Goal: Obtain resource: Download file/media

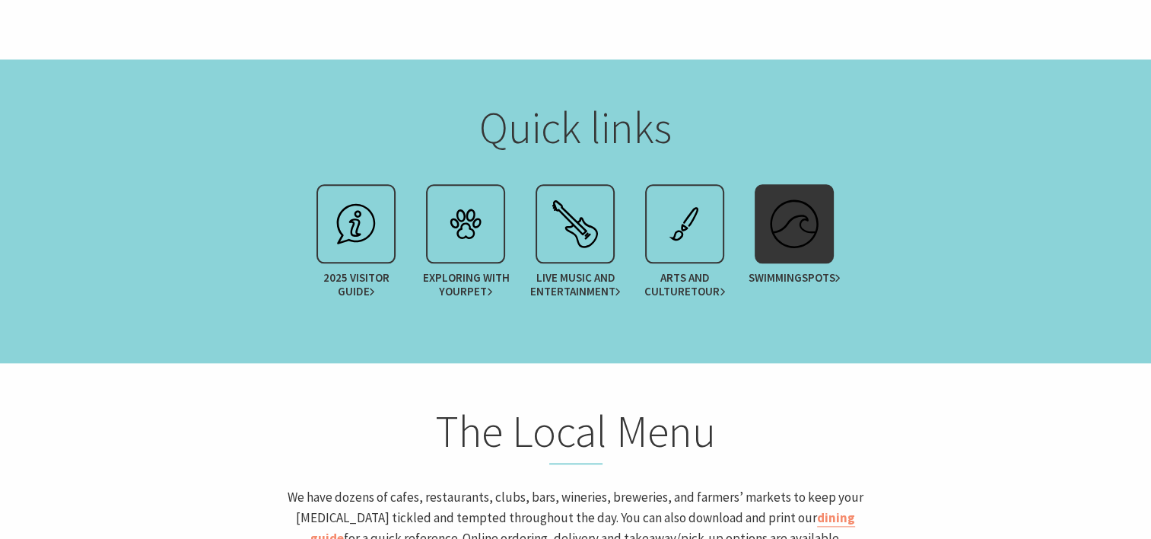
scroll to position [1673, 0]
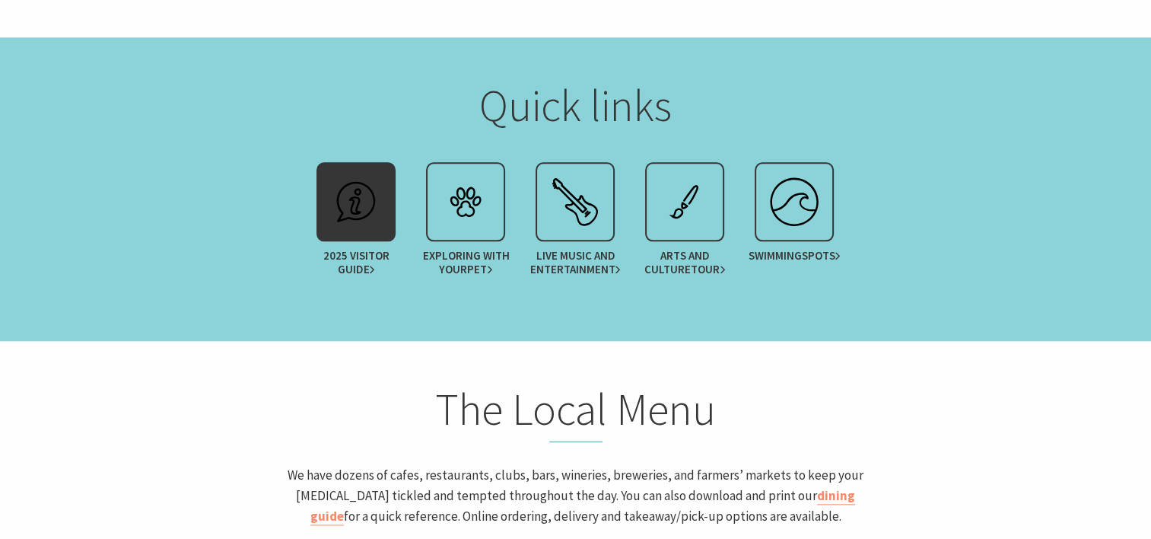
click at [354, 202] on img at bounding box center [356, 201] width 61 height 61
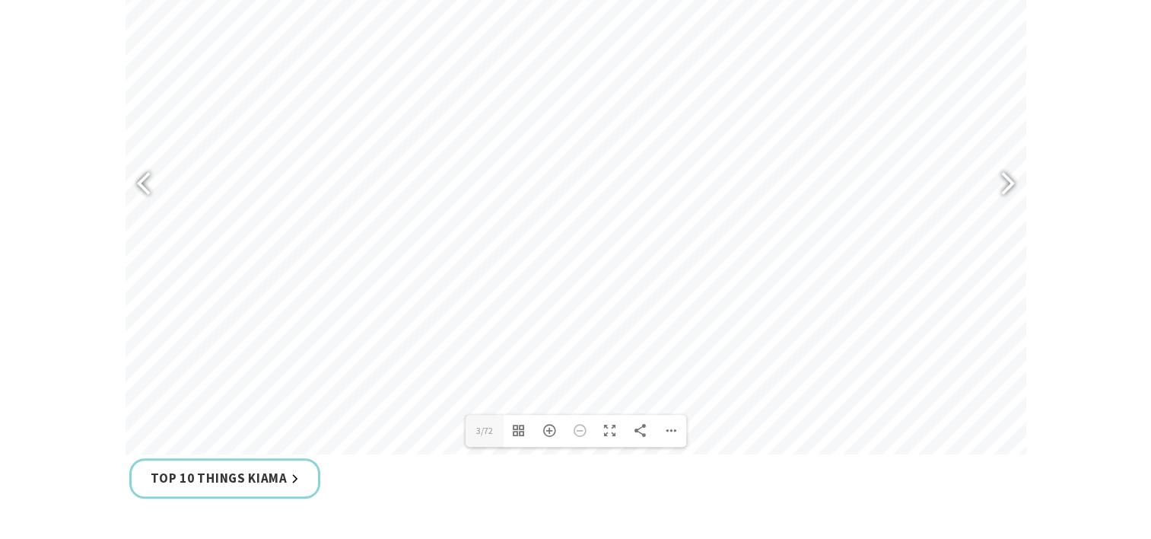
scroll to position [685, 0]
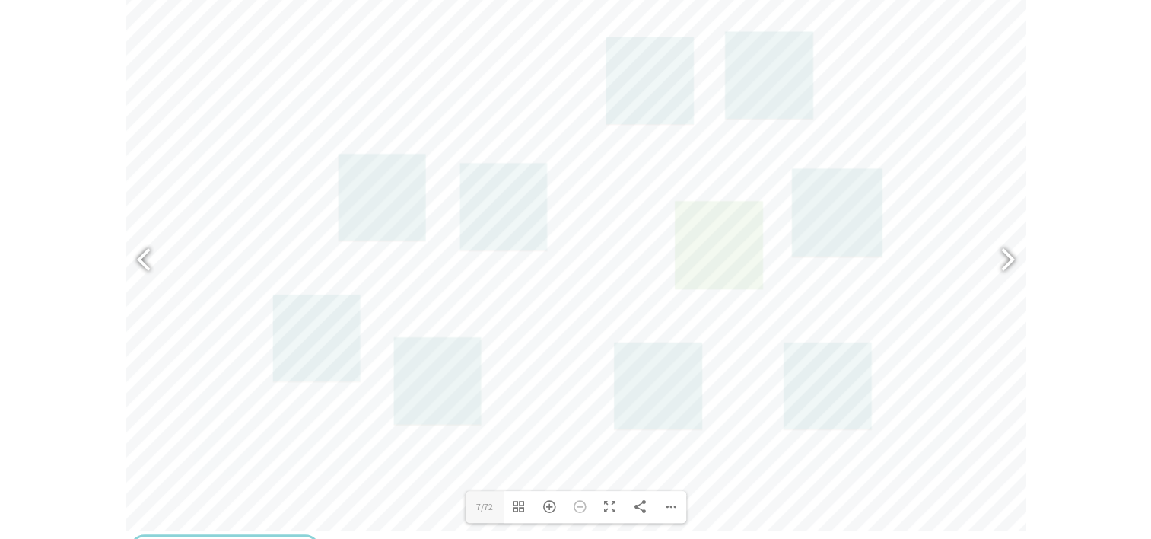
drag, startPoint x: 506, startPoint y: 201, endPoint x: 720, endPoint y: 233, distance: 216.9
click at [720, 233] on link at bounding box center [718, 244] width 88 height 87
click at [1012, 254] on div at bounding box center [1001, 261] width 35 height 56
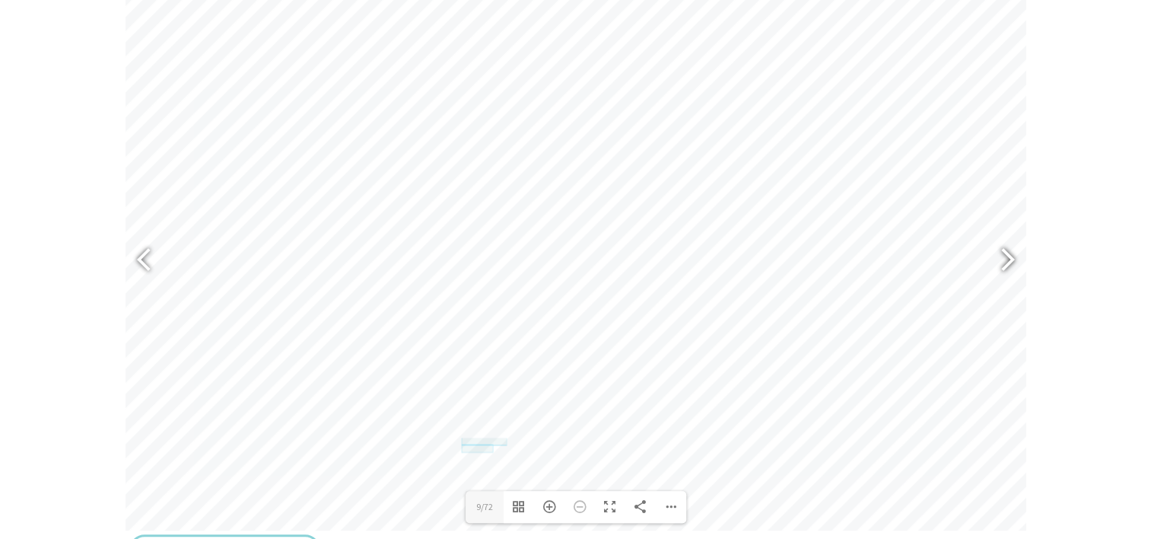
click at [1012, 254] on div at bounding box center [1001, 261] width 35 height 56
click at [1012, 253] on div at bounding box center [1001, 261] width 35 height 56
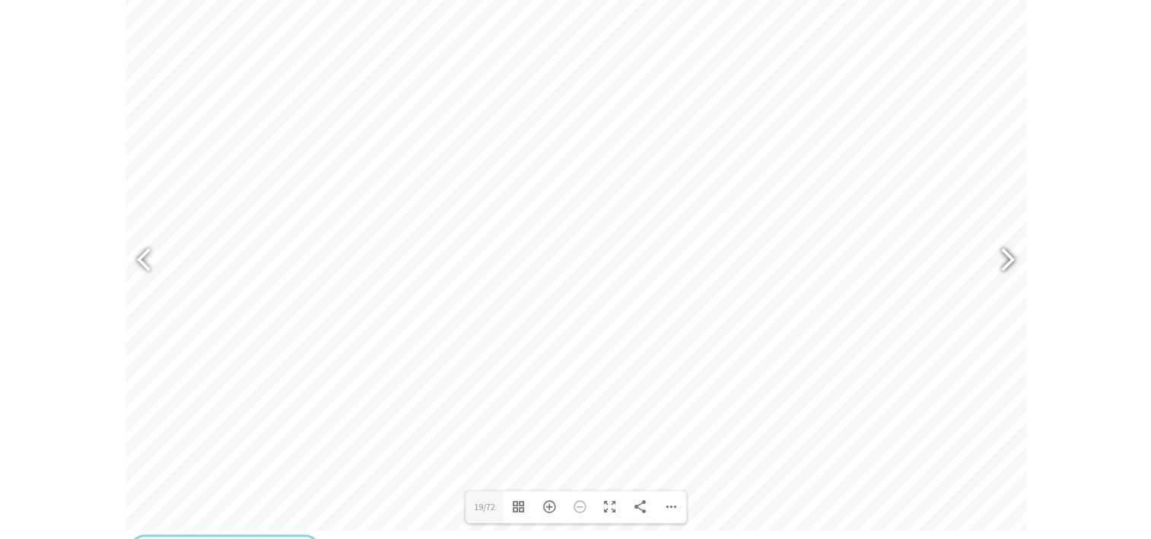
click at [1012, 253] on div at bounding box center [1001, 261] width 35 height 56
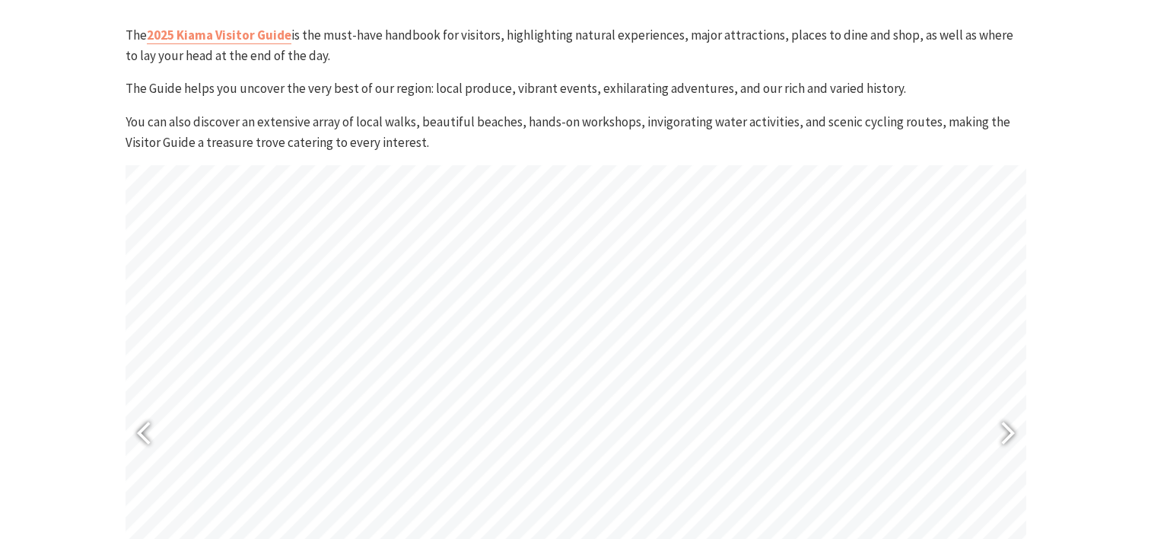
scroll to position [609, 0]
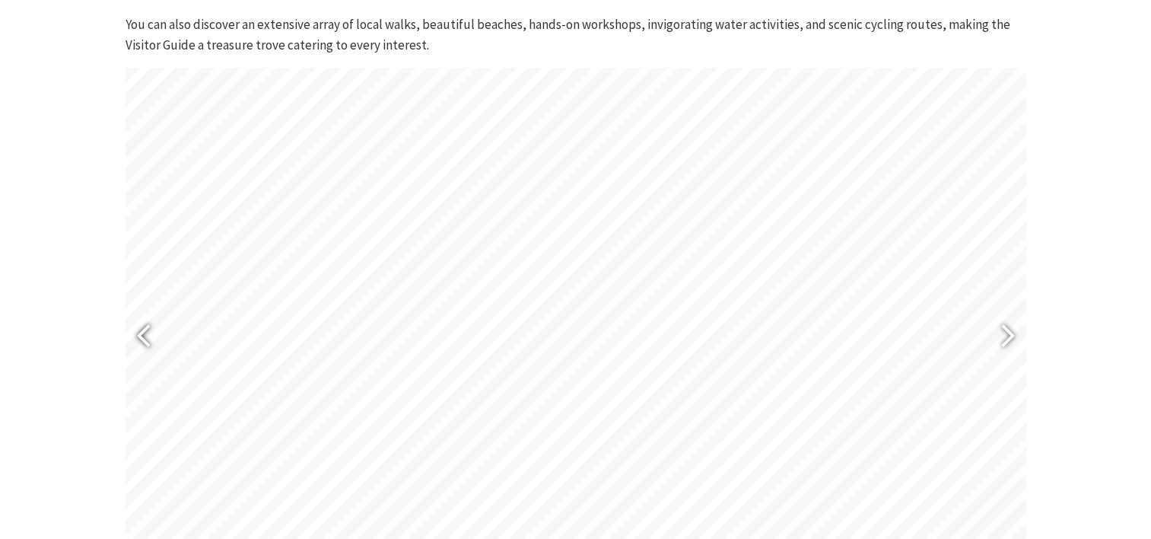
click at [140, 335] on div at bounding box center [150, 337] width 35 height 56
click at [143, 337] on div at bounding box center [150, 337] width 35 height 56
click at [144, 338] on div at bounding box center [150, 337] width 35 height 56
click at [145, 338] on div at bounding box center [150, 337] width 35 height 56
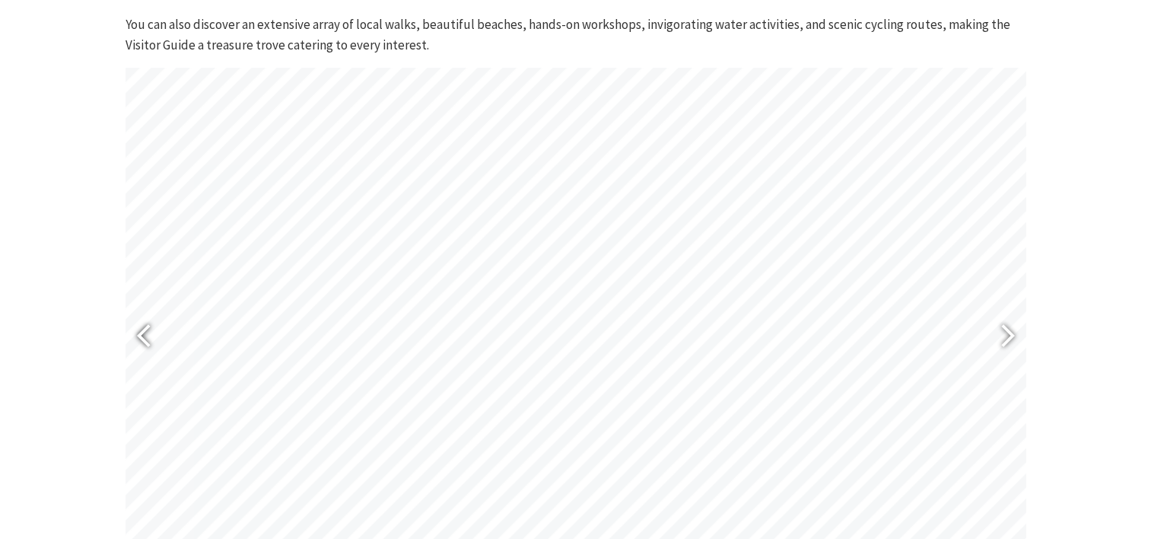
click at [145, 338] on div at bounding box center [150, 337] width 35 height 56
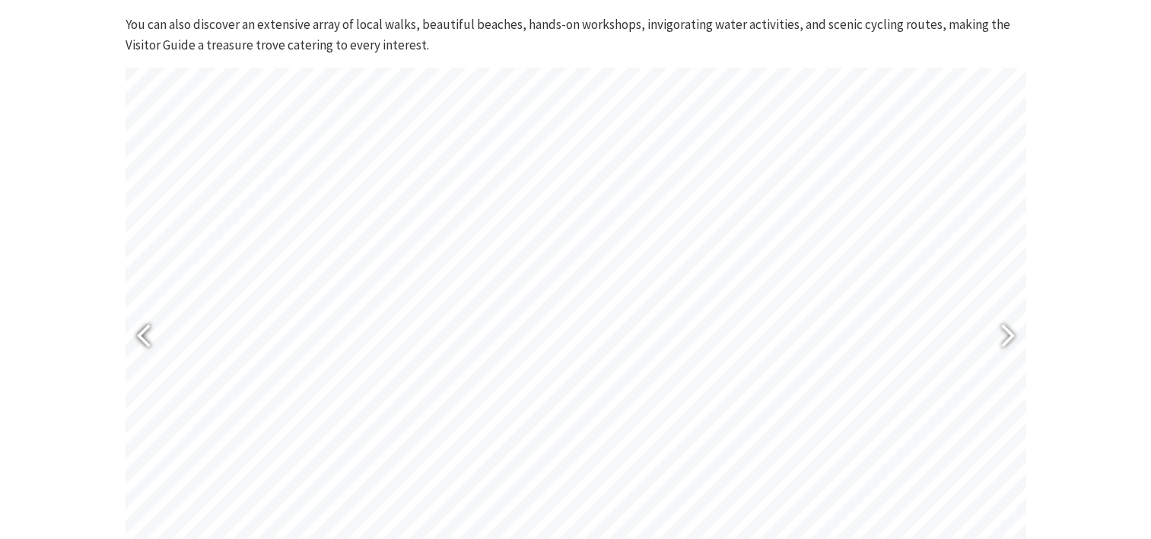
type input "1"
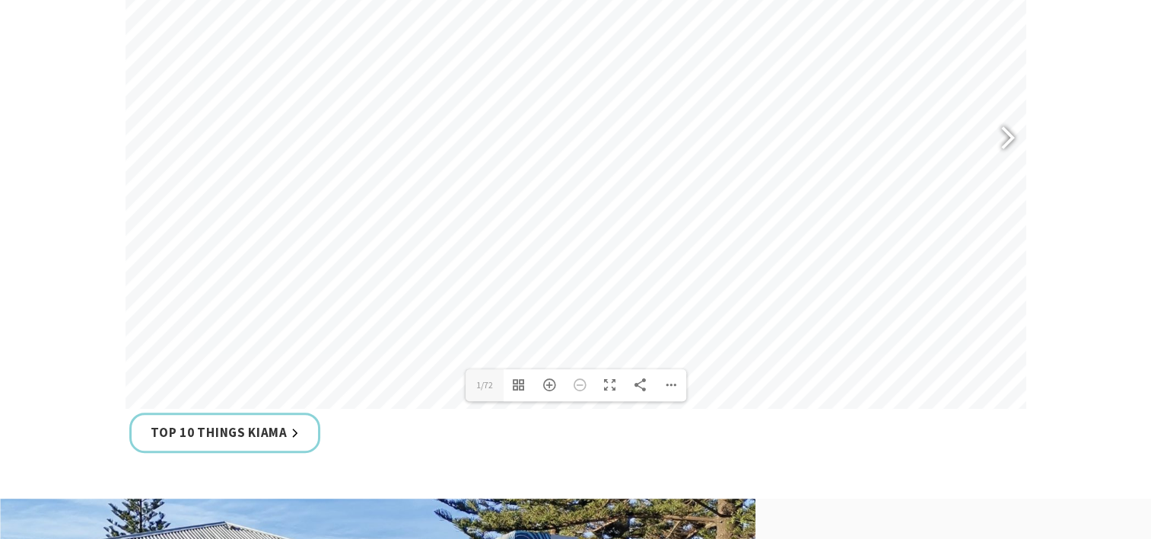
scroll to position [837, 0]
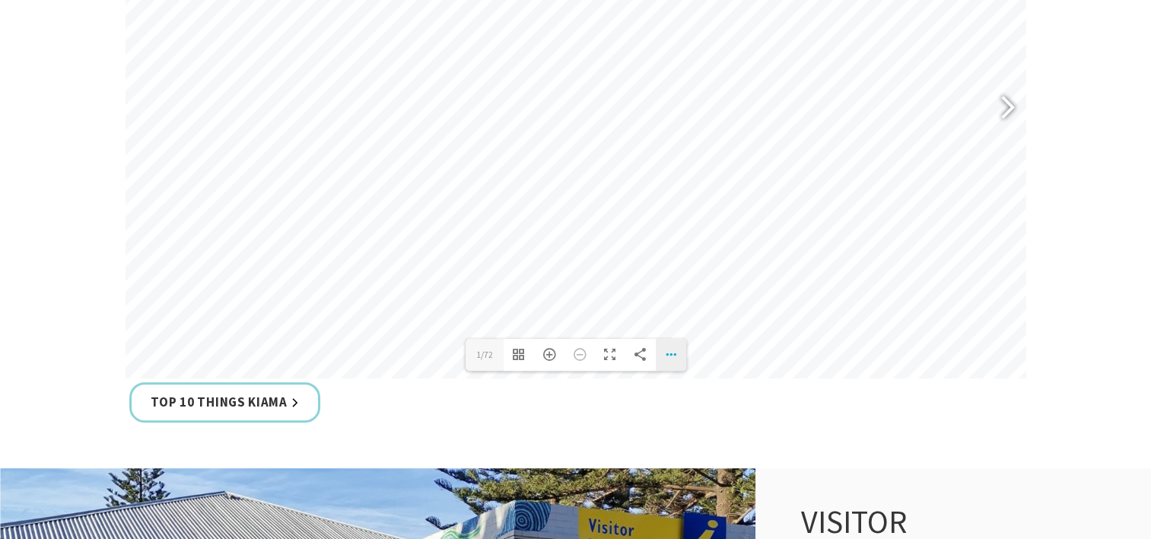
click at [668, 354] on div "Download PDF File Single Page Mode Goto First Page Goto Last Page Turn on/off S…" at bounding box center [671, 354] width 30 height 32
click at [605, 206] on span "Download PDF File" at bounding box center [603, 208] width 97 height 12
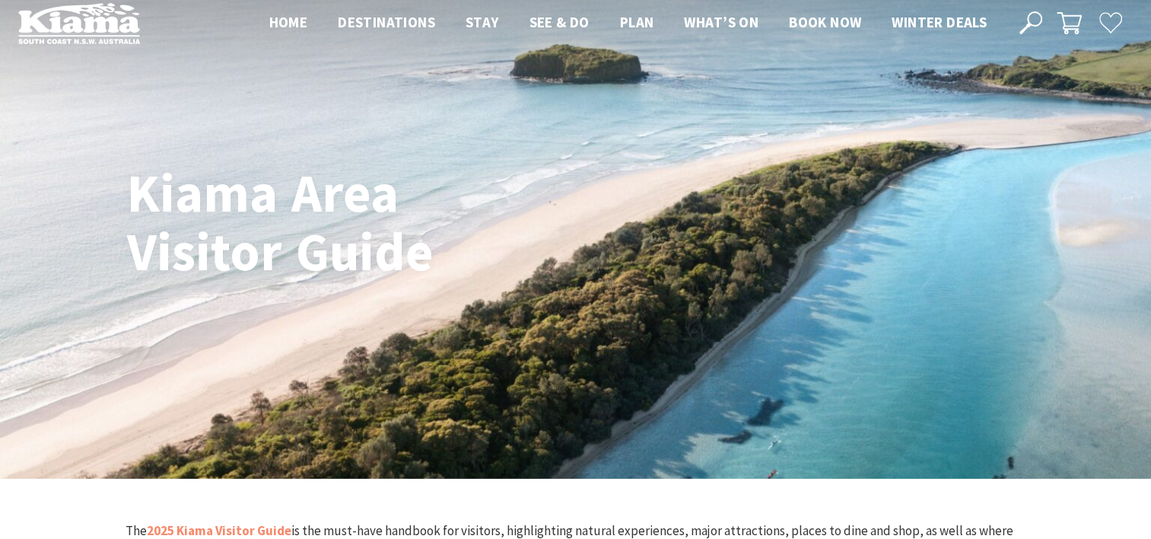
scroll to position [0, 0]
